Goal: Task Accomplishment & Management: Complete application form

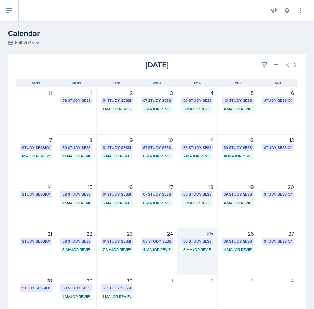
click at [202, 250] on div "3 Major Review Sessions" at bounding box center [197, 250] width 28 height 6
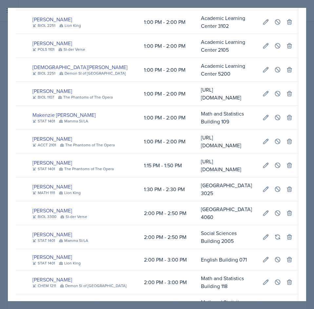
scroll to position [0, 226]
click at [274, 138] on icon at bounding box center [277, 141] width 7 height 7
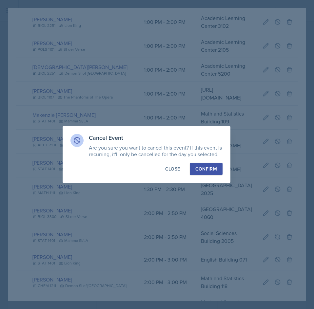
click at [206, 171] on div "Confirm" at bounding box center [206, 169] width 22 height 7
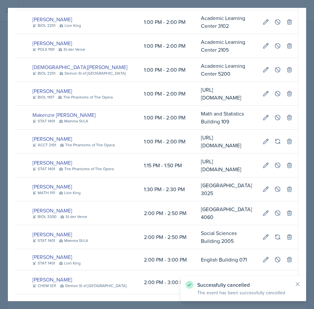
scroll to position [0, 0]
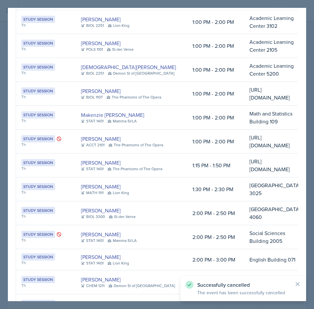
click at [302, 117] on div at bounding box center [157, 154] width 314 height 309
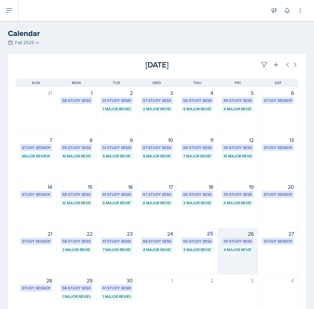
click at [230, 243] on div "39 Study Sessions" at bounding box center [238, 242] width 28 height 6
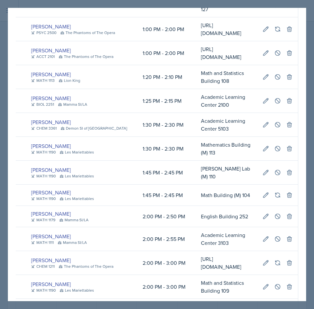
scroll to position [0, 229]
click at [273, 59] on button at bounding box center [278, 53] width 12 height 12
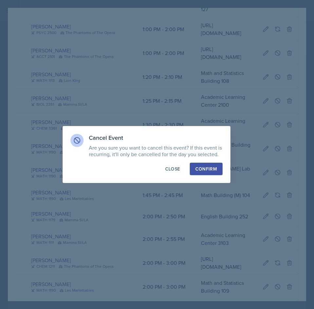
click at [211, 168] on div "Confirm" at bounding box center [206, 169] width 22 height 7
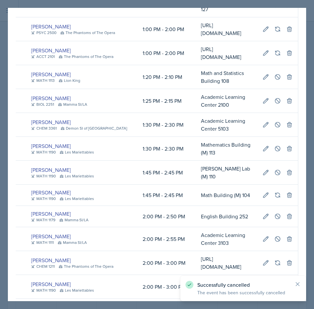
click at [302, 127] on div at bounding box center [157, 154] width 314 height 309
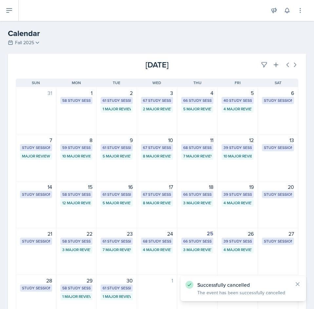
click at [201, 247] on div "3 Major Review Sessions" at bounding box center [197, 250] width 28 height 6
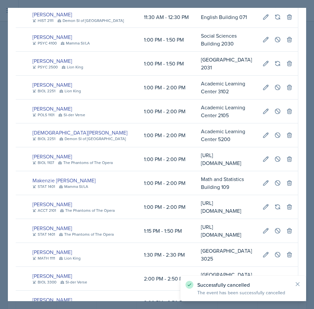
scroll to position [0, 0]
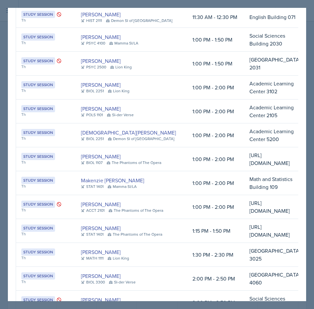
click at [302, 124] on div at bounding box center [157, 154] width 314 height 309
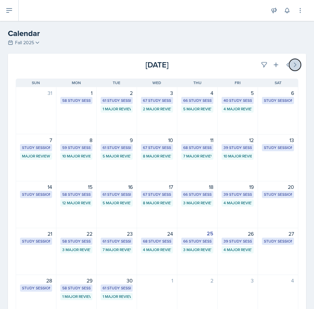
click at [292, 63] on icon at bounding box center [295, 65] width 7 height 7
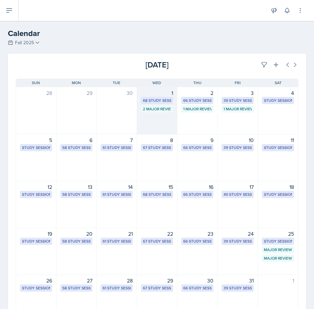
click at [167, 123] on div "1 68 Study Sessions 2 Major Review Sessions" at bounding box center [157, 111] width 40 height 48
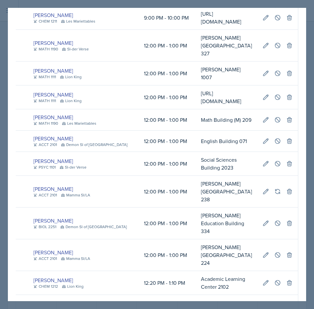
scroll to position [0, 227]
drag, startPoint x: 233, startPoint y: 50, endPoint x: 234, endPoint y: 76, distance: 25.9
click at [234, 86] on td "[URL][DOMAIN_NAME]" at bounding box center [227, 98] width 62 height 24
copy td "[URL][DOMAIN_NAME]"
click at [275, 94] on icon at bounding box center [277, 97] width 7 height 7
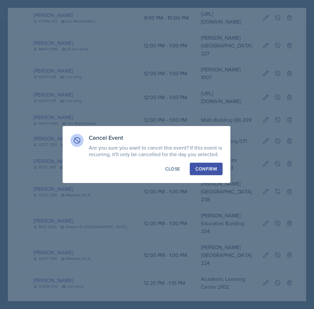
click at [208, 167] on div "Confirm" at bounding box center [206, 169] width 22 height 7
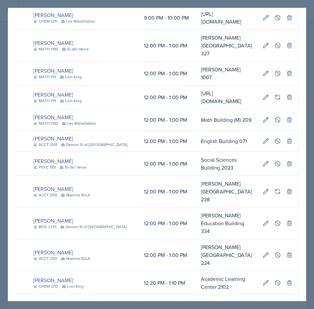
click at [245, 3] on div at bounding box center [157, 154] width 314 height 309
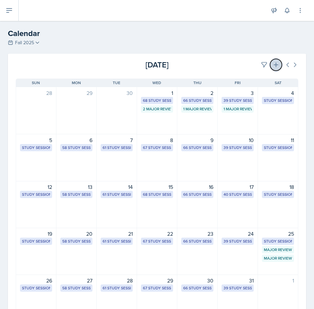
click at [275, 63] on button at bounding box center [276, 65] width 12 height 12
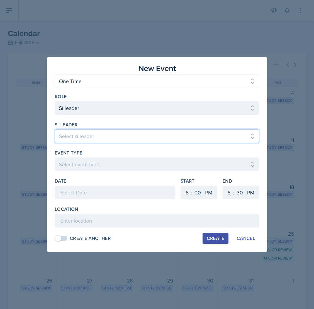
click at [145, 141] on select "Select si leader [PERSON_NAME] [PERSON_NAME] [PERSON_NAME] [PERSON_NAME] [PERSO…" at bounding box center [157, 136] width 205 height 14
select select "44d8fc2d-d16c-4fa4-99df-f99162eac7cf"
click at [55, 129] on select "Select si leader [PERSON_NAME] [PERSON_NAME] [PERSON_NAME] [PERSON_NAME] [PERSO…" at bounding box center [157, 136] width 205 height 14
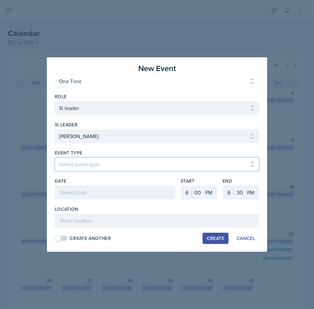
click at [82, 167] on select "Select event type Major Review Session Study Session" at bounding box center [157, 165] width 205 height 14
select select "66bb7cbf-e419-488b-a7ef-f63bc5f9ed04"
click at [55, 158] on select "Select event type Major Review Session Study Session" at bounding box center [157, 165] width 205 height 14
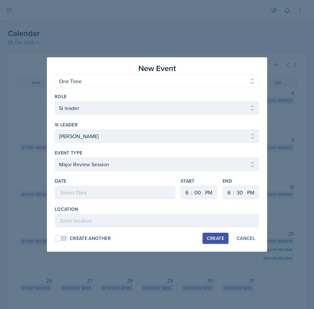
click at [93, 190] on div at bounding box center [115, 193] width 121 height 14
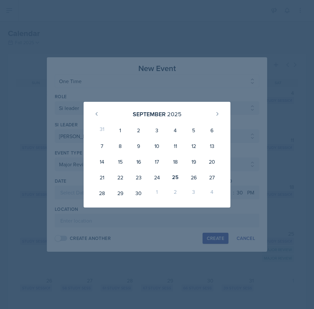
click at [155, 192] on div "1" at bounding box center [157, 194] width 18 height 16
click at [213, 117] on button at bounding box center [217, 114] width 10 height 10
click at [155, 130] on div "1" at bounding box center [157, 131] width 18 height 16
type input "[DATE]"
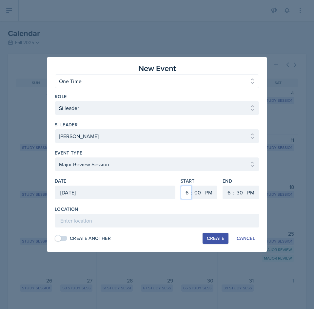
click at [186, 198] on select "1 2 3 4 5 6 7 8 9 10 11 12" at bounding box center [186, 193] width 10 height 14
select select "12"
click at [181, 186] on select "1 2 3 4 5 6 7 8 9 10 11 12" at bounding box center [186, 193] width 10 height 14
click at [227, 193] on select "1 2 3 4 5 6 7 8 9 10 11 12" at bounding box center [228, 193] width 10 height 14
select select "2"
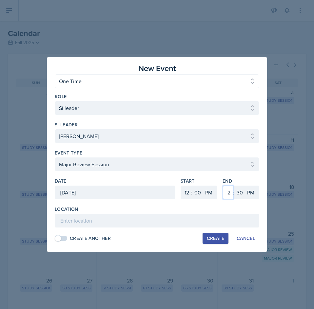
click at [223, 186] on select "1 2 3 4 5 6 7 8 9 10 11 12" at bounding box center [228, 193] width 10 height 14
click at [244, 192] on select "00 05 10 15 20 25 30 35 40 45 50 55" at bounding box center [239, 193] width 10 height 14
select select "0"
click at [234, 186] on select "00 05 10 15 20 25 30 35 40 45 50 55" at bounding box center [239, 193] width 10 height 14
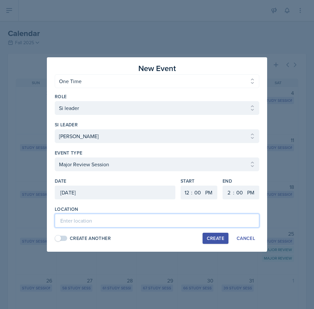
paste input "[URL][DOMAIN_NAME]"
type input "[URL][DOMAIN_NAME]"
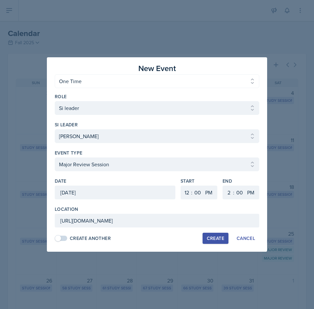
scroll to position [0, 0]
click at [216, 241] on div "Create" at bounding box center [215, 238] width 17 height 5
select select
select select "6"
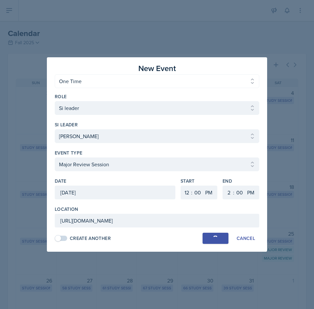
select select "6"
select select "30"
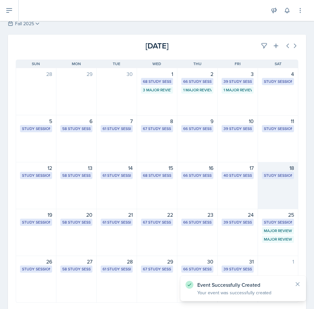
scroll to position [36, 0]
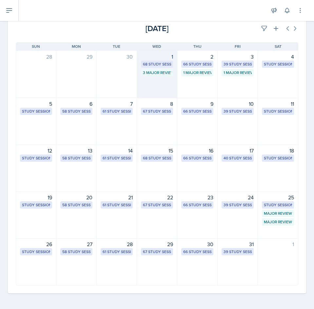
click at [169, 82] on div "1 68 Study Sessions 3 Major Review Sessions" at bounding box center [157, 75] width 40 height 48
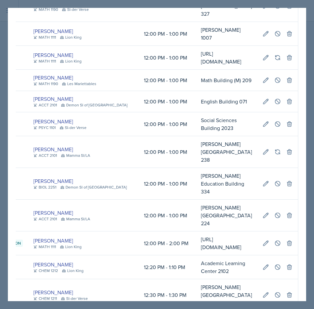
scroll to position [0, 227]
click at [302, 146] on div at bounding box center [157, 154] width 314 height 309
